Goal: Navigation & Orientation: Find specific page/section

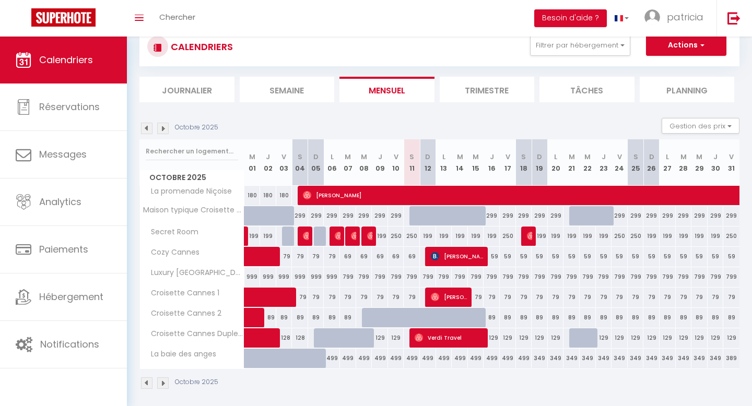
scroll to position [38, 0]
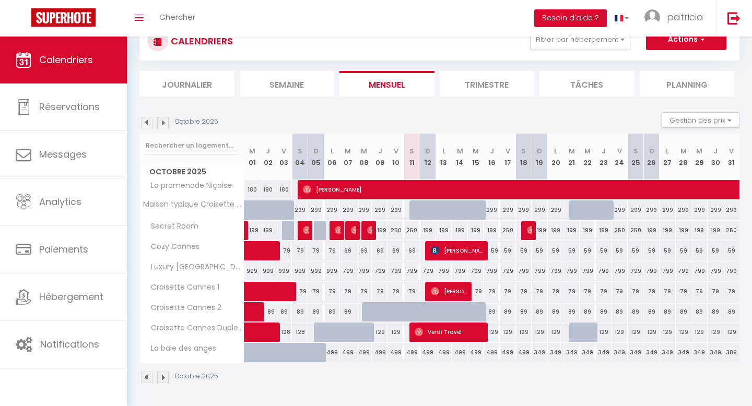
click at [165, 378] on img at bounding box center [162, 377] width 11 height 11
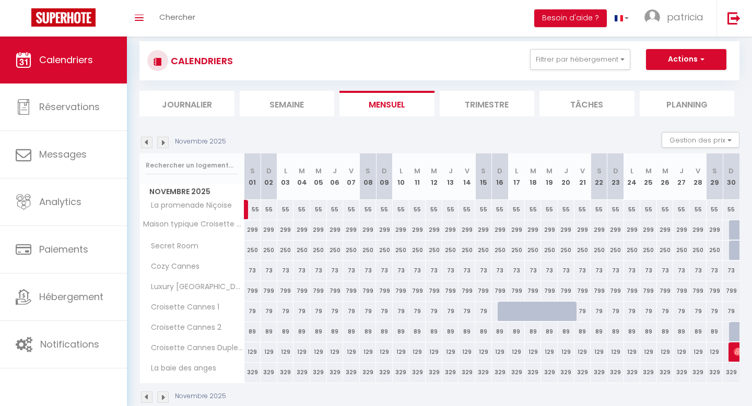
scroll to position [0, 0]
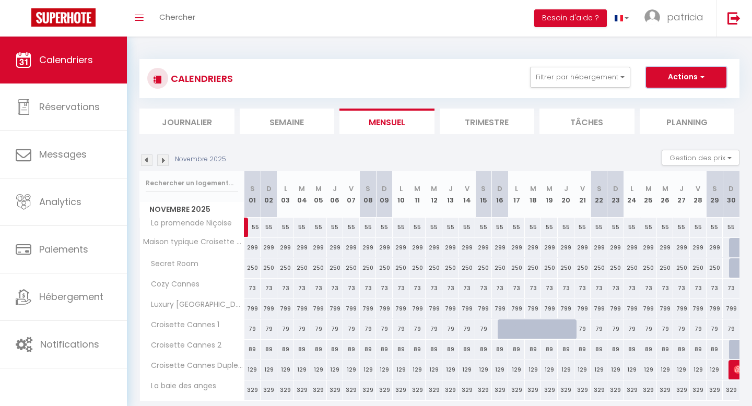
click at [704, 75] on button "Actions" at bounding box center [686, 77] width 80 height 21
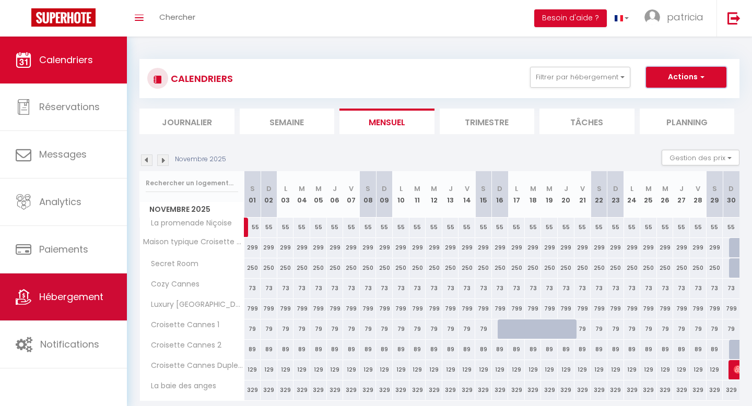
click at [58, 285] on link "Hébergement" at bounding box center [63, 297] width 127 height 47
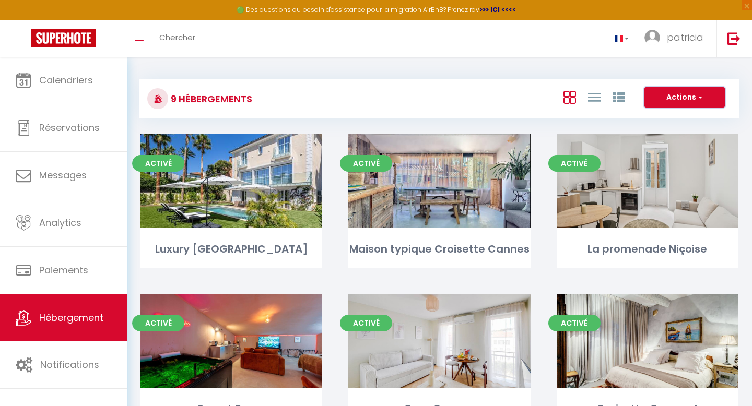
click at [700, 96] on span "button" at bounding box center [699, 97] width 6 height 10
click at [699, 97] on span "button" at bounding box center [699, 97] width 6 height 10
click at [586, 96] on div at bounding box center [594, 97] width 72 height 20
click at [594, 98] on icon at bounding box center [594, 97] width 13 height 13
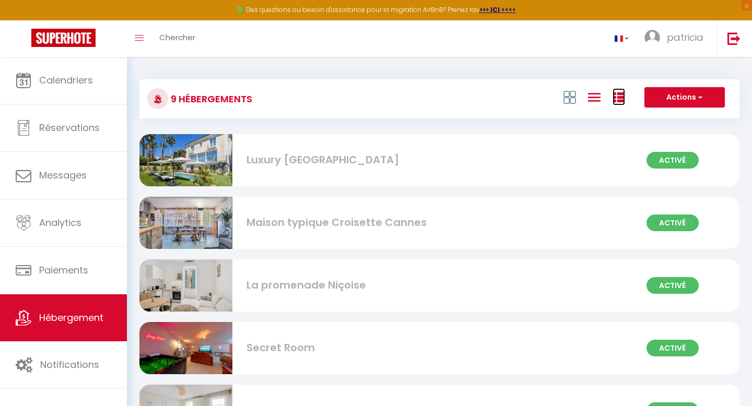
click at [617, 90] on link at bounding box center [618, 96] width 13 height 17
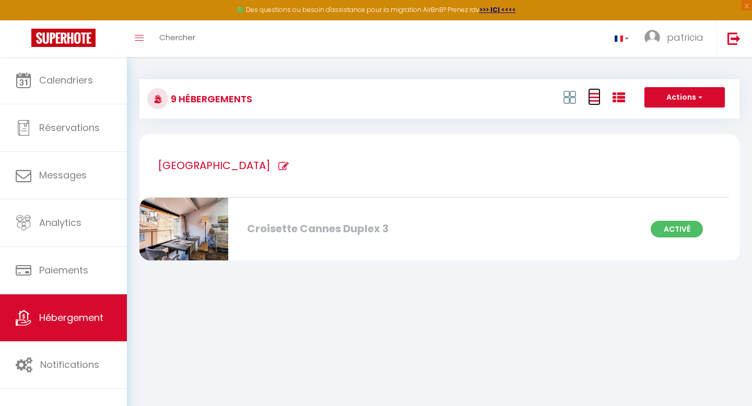
click at [589, 102] on icon at bounding box center [594, 97] width 13 height 13
